Goal: Task Accomplishment & Management: Manage account settings

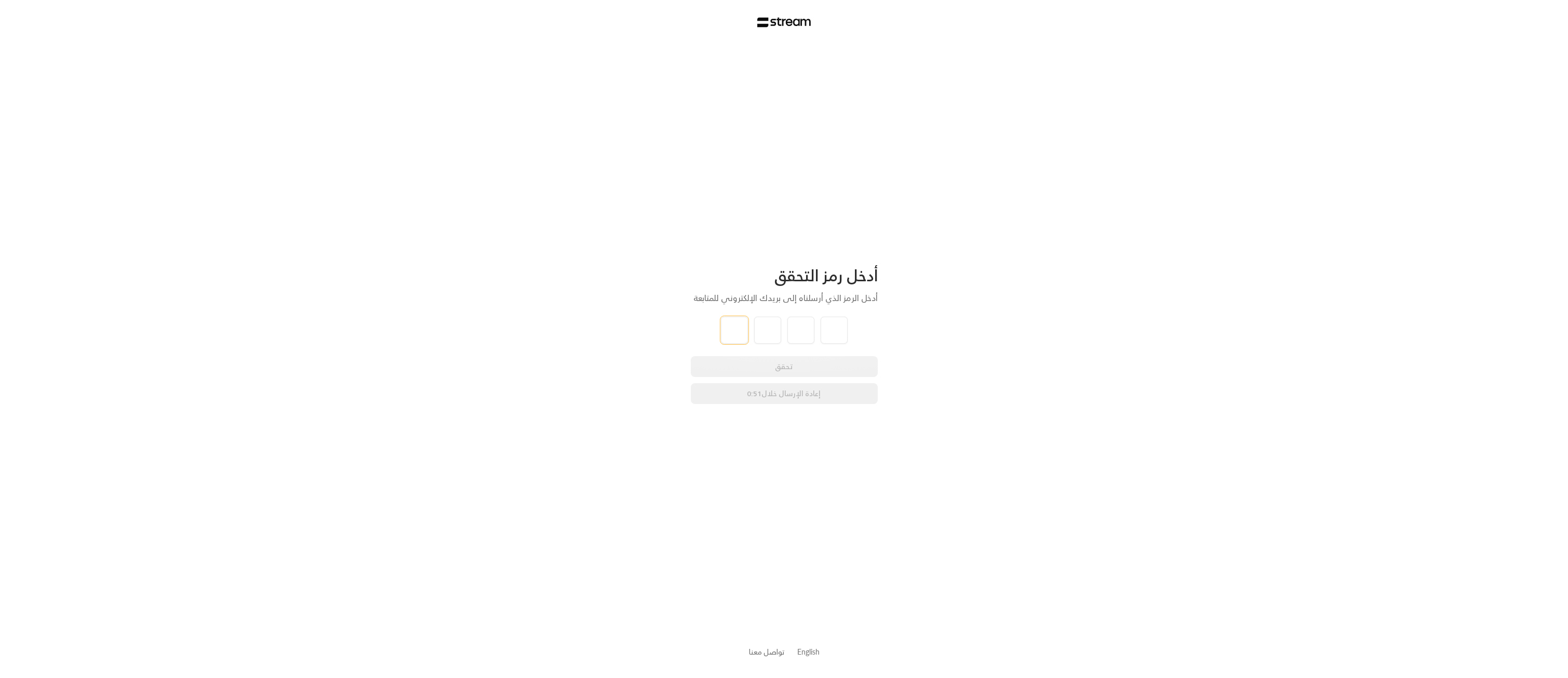
type input "4"
type input "1"
type input "4"
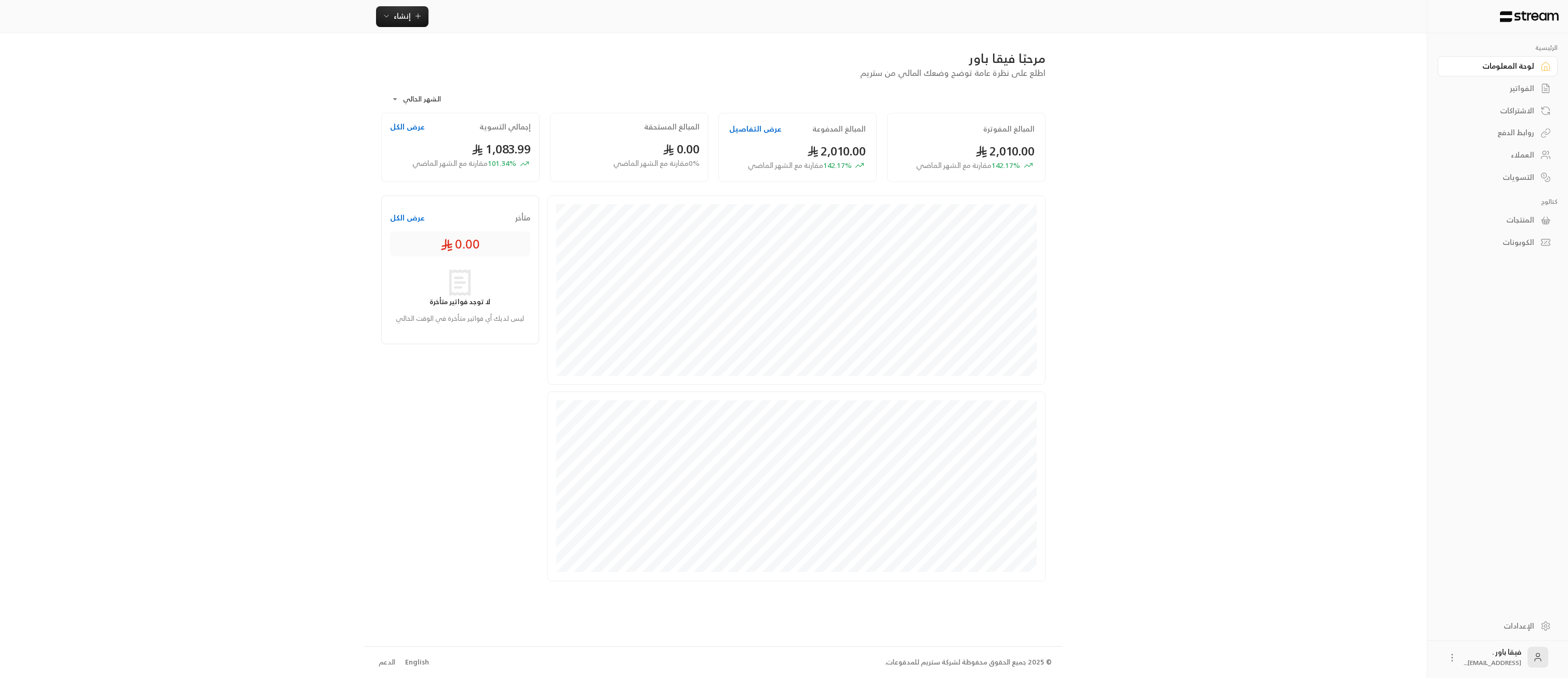
click at [1499, 157] on div "العملاء" at bounding box center [1493, 154] width 84 height 10
